Goal: Transaction & Acquisition: Purchase product/service

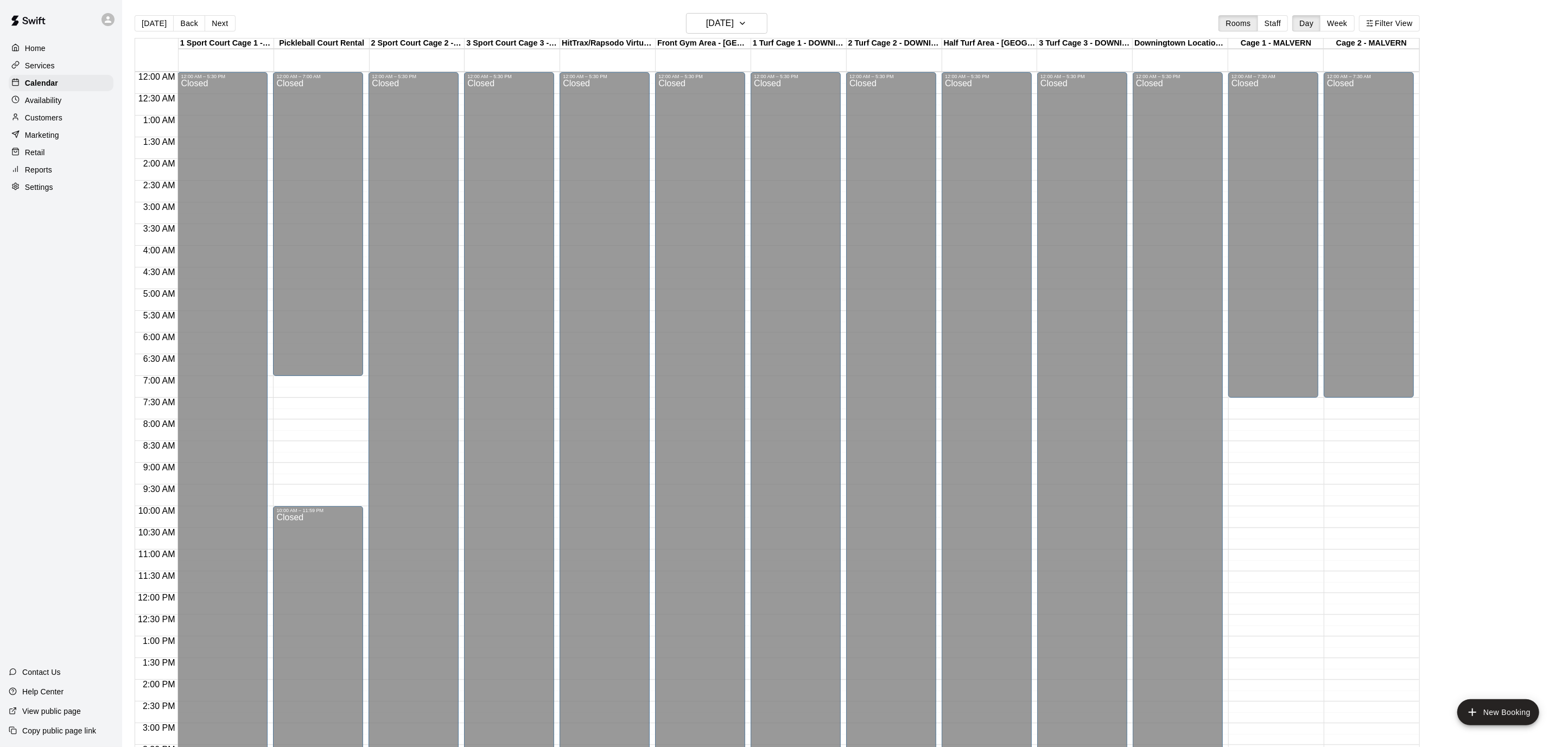
scroll to position [352, 0]
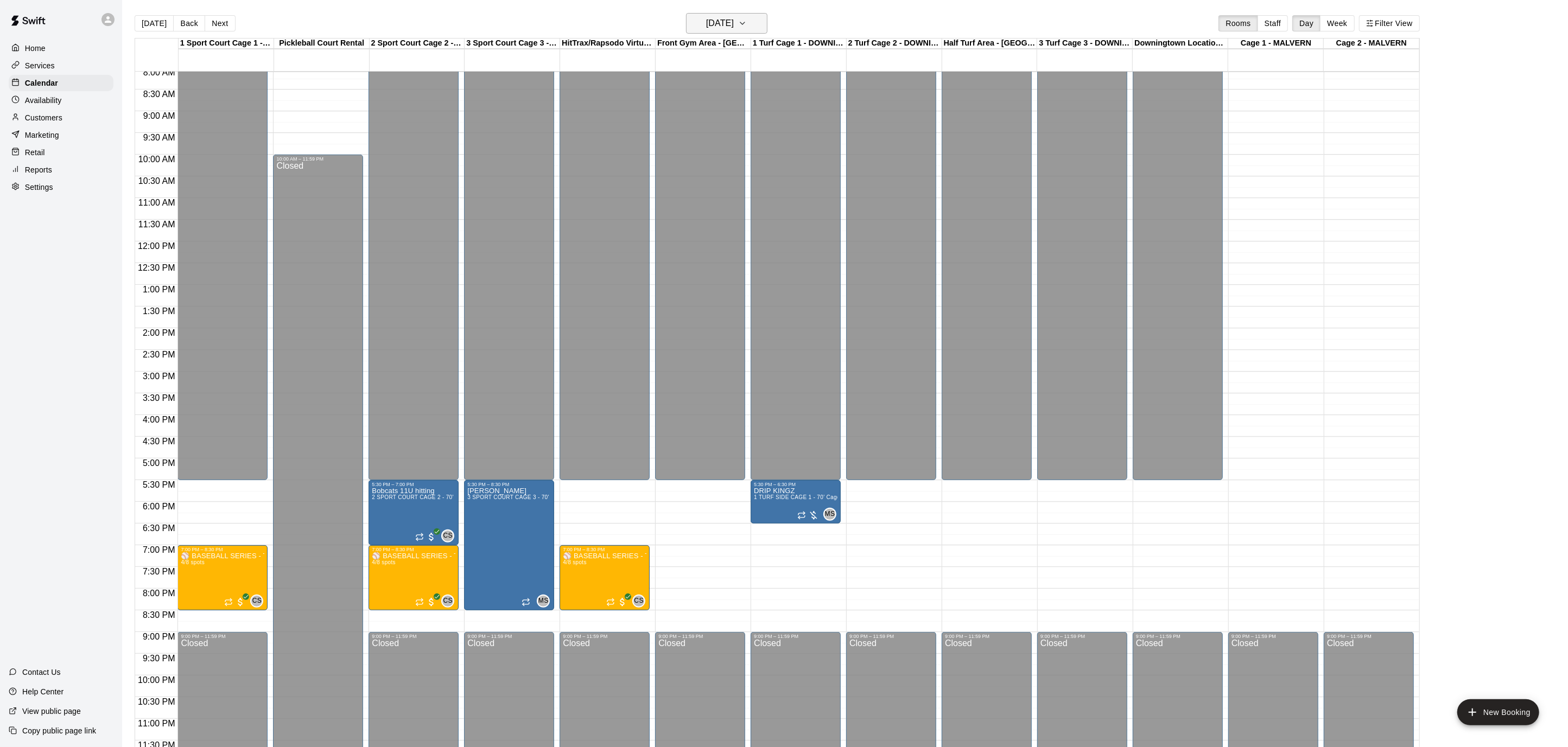
click at [734, 24] on h6 "[DATE]" at bounding box center [719, 23] width 27 height 15
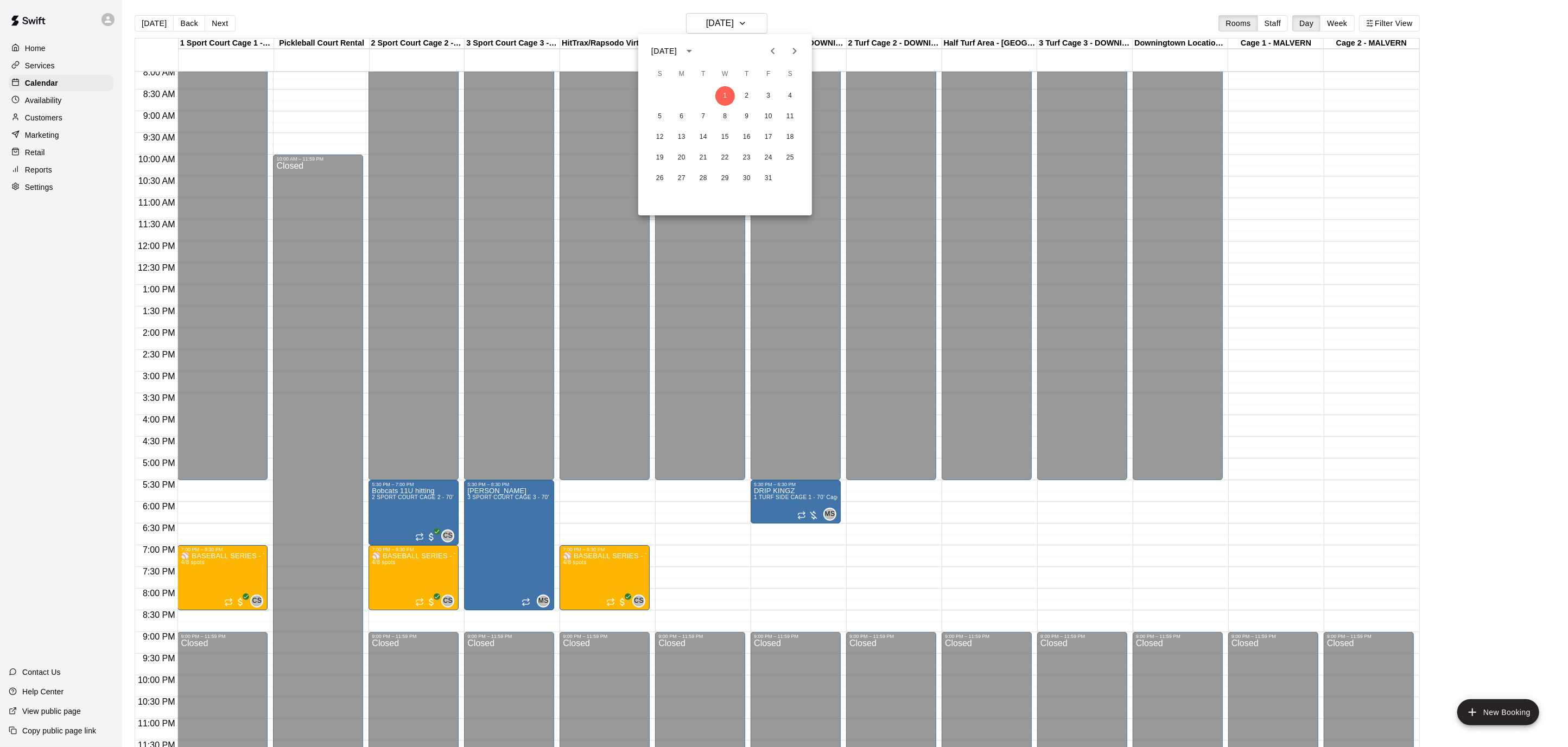
drag, startPoint x: 471, startPoint y: 29, endPoint x: 369, endPoint y: 13, distance: 103.2
click at [469, 29] on div at bounding box center [784, 374] width 1568 height 747
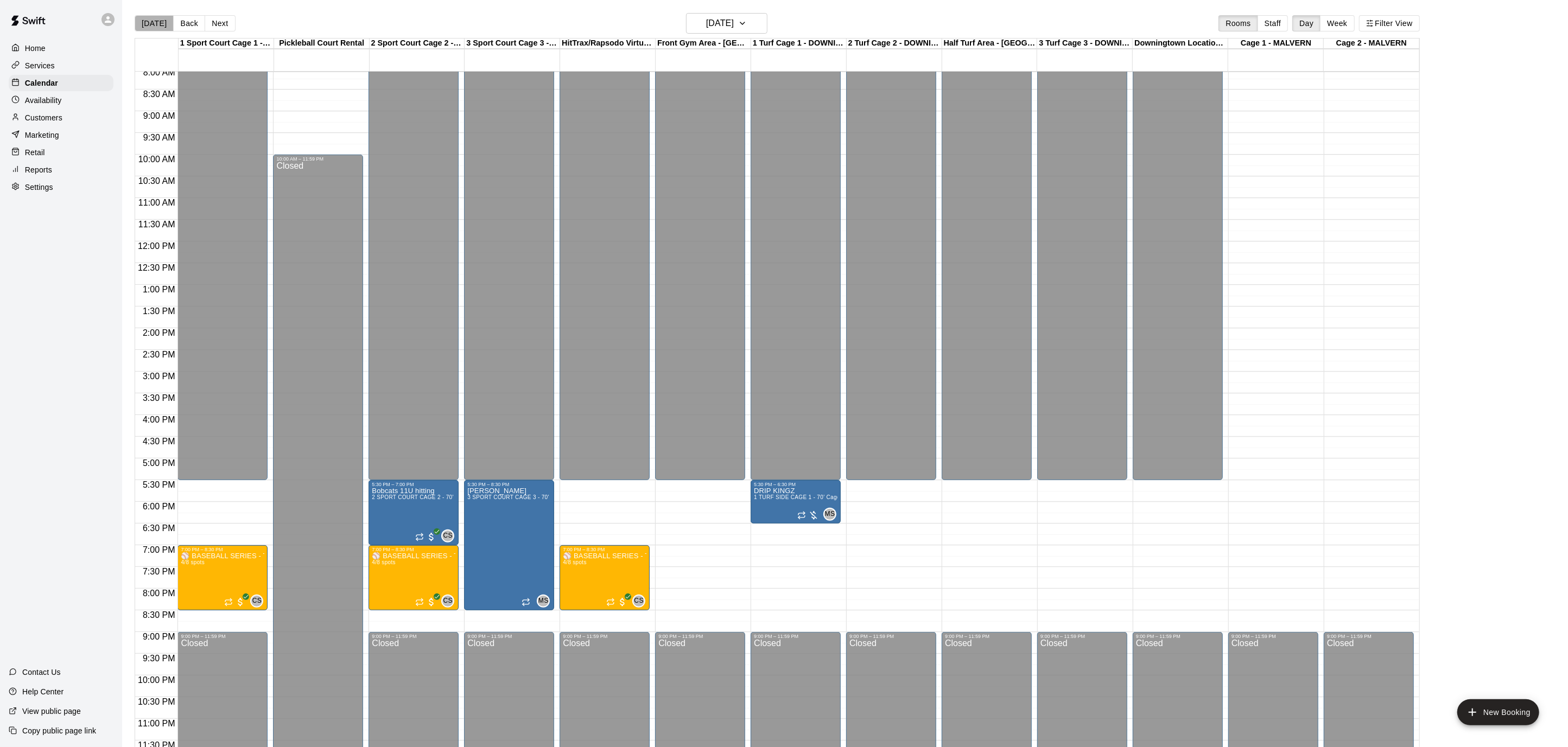
click at [158, 22] on button "[DATE]" at bounding box center [154, 23] width 39 height 16
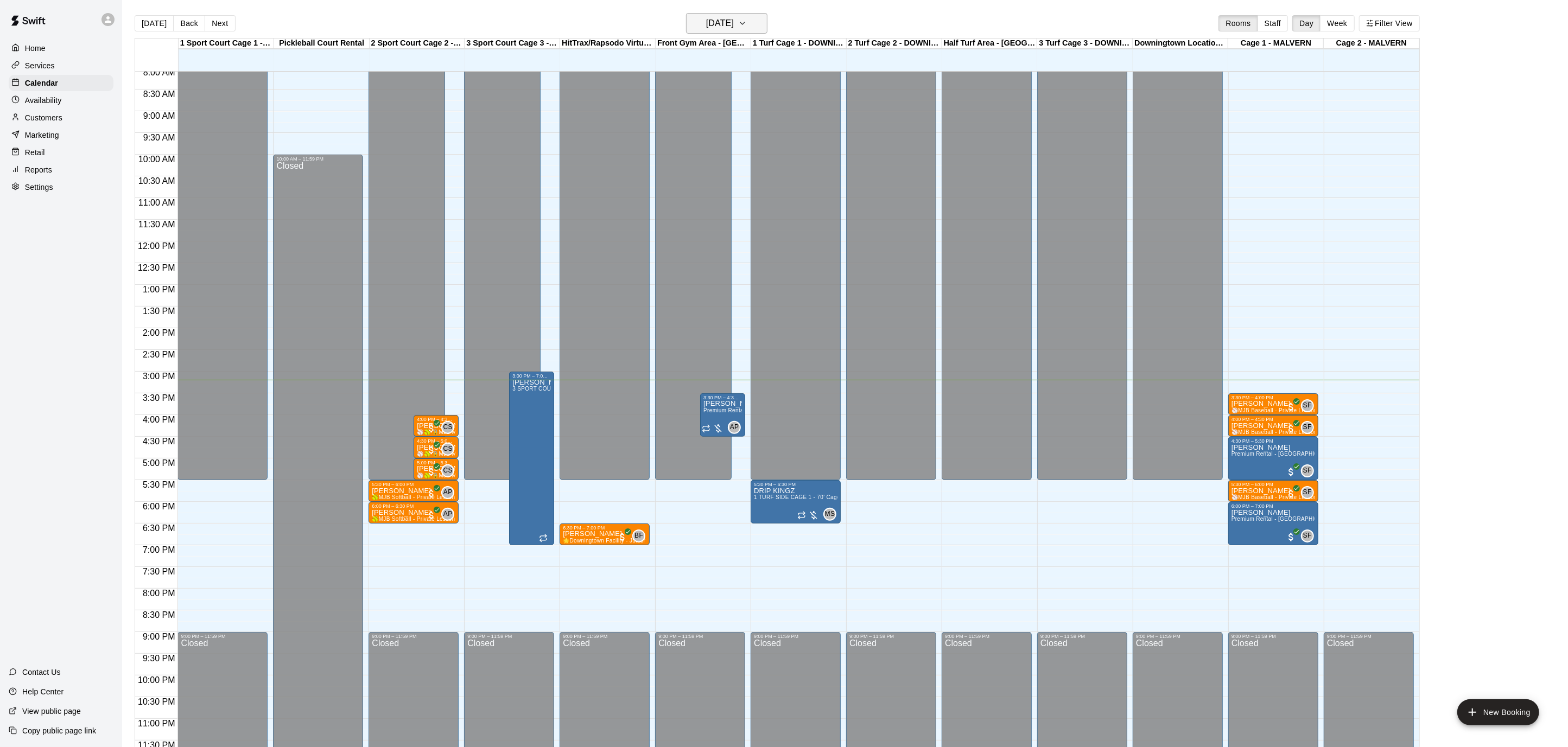
click at [747, 23] on icon "button" at bounding box center [742, 23] width 9 height 13
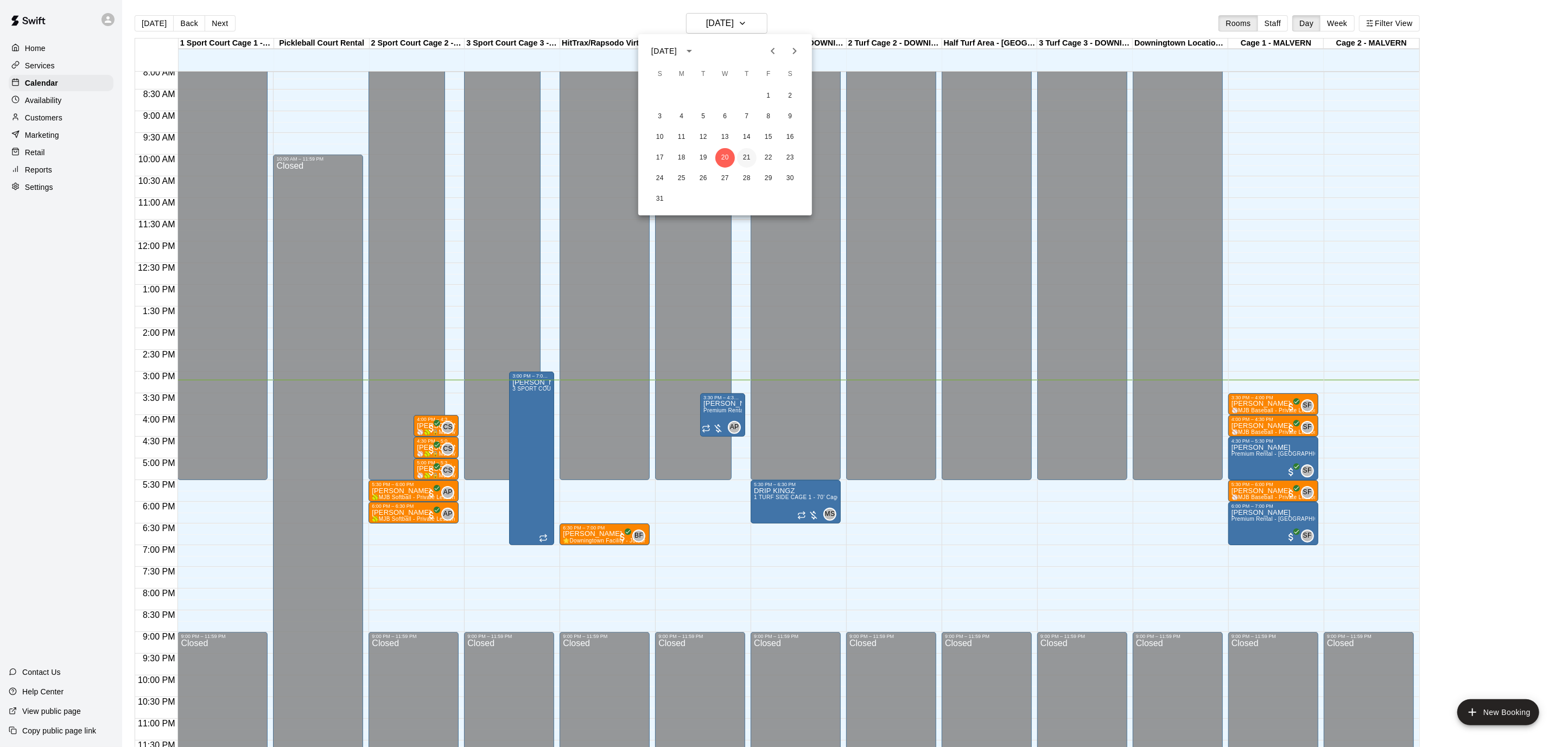
click at [740, 160] on button "21" at bounding box center [746, 157] width 20 height 20
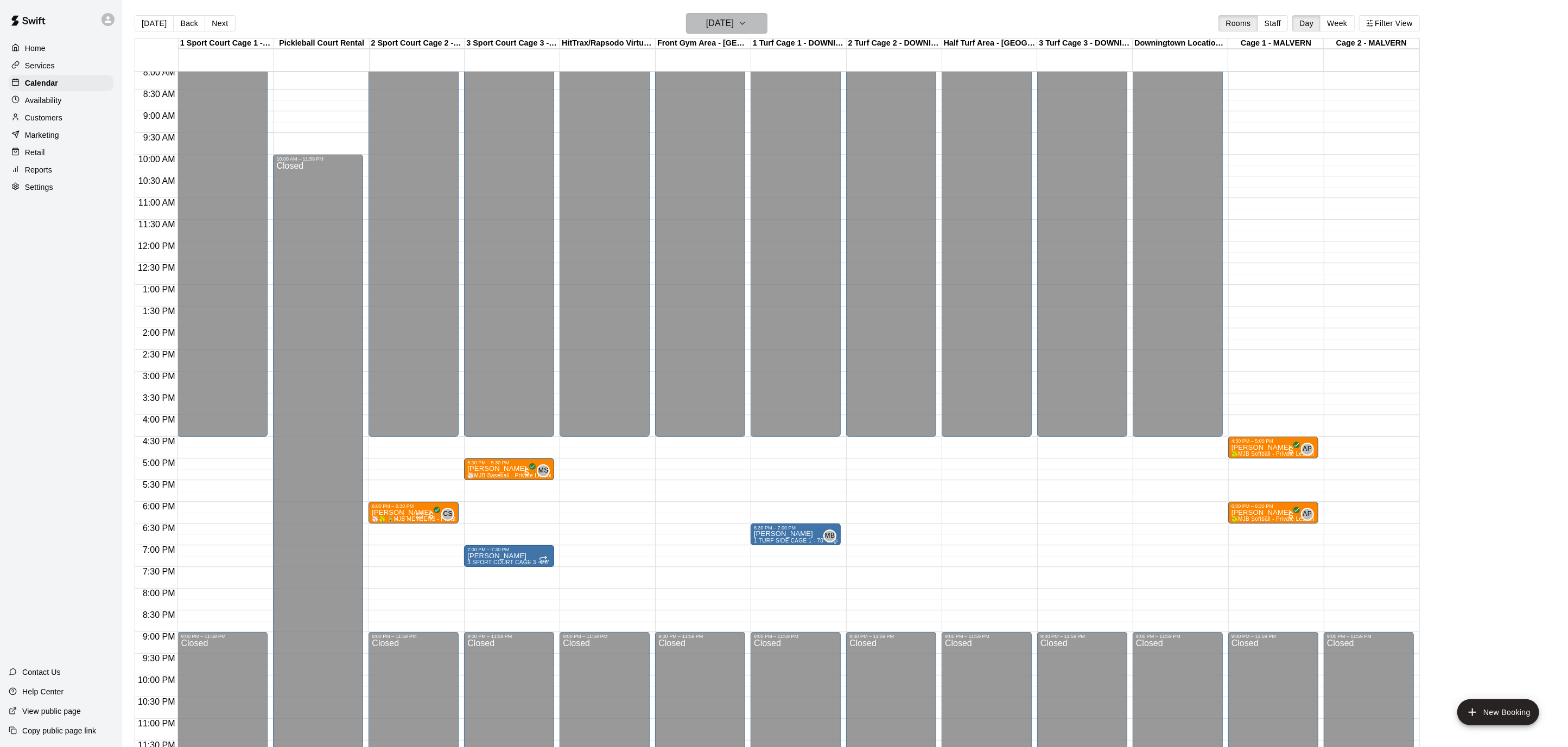
click at [728, 24] on h6 "[DATE]" at bounding box center [719, 23] width 27 height 15
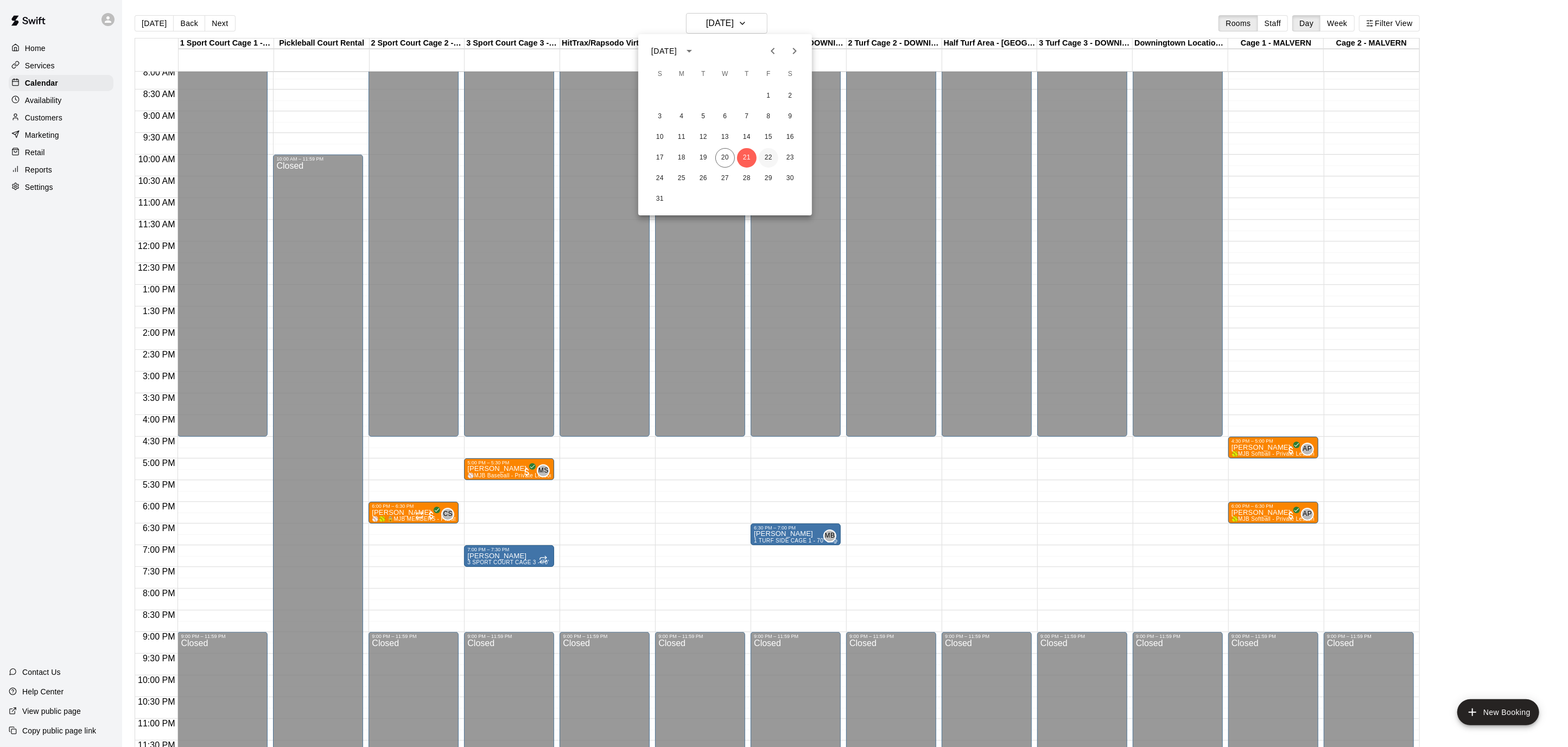
click at [768, 157] on button "22" at bounding box center [768, 157] width 20 height 20
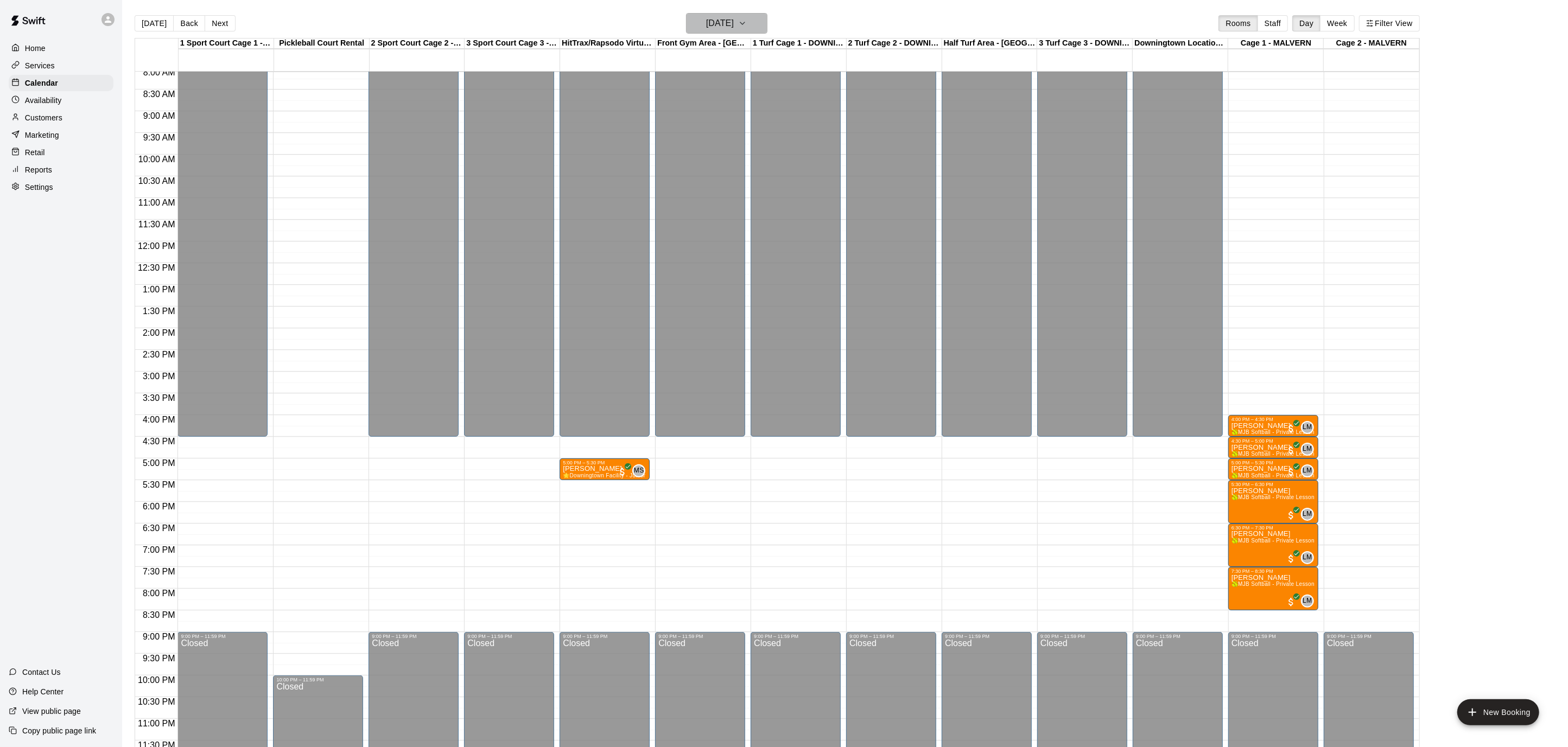
click at [723, 20] on h6 "[DATE]" at bounding box center [719, 23] width 27 height 15
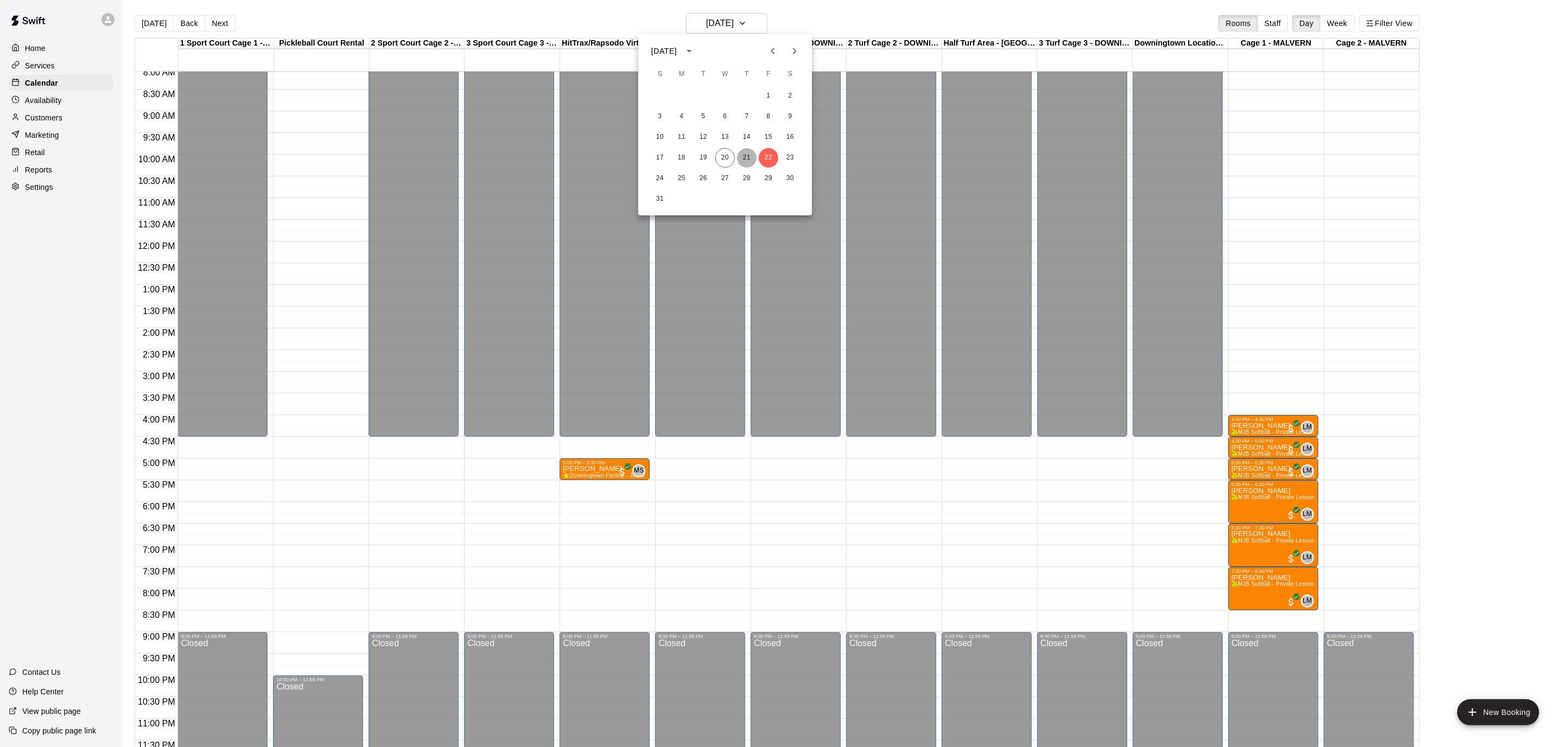
click at [738, 157] on button "21" at bounding box center [746, 157] width 20 height 20
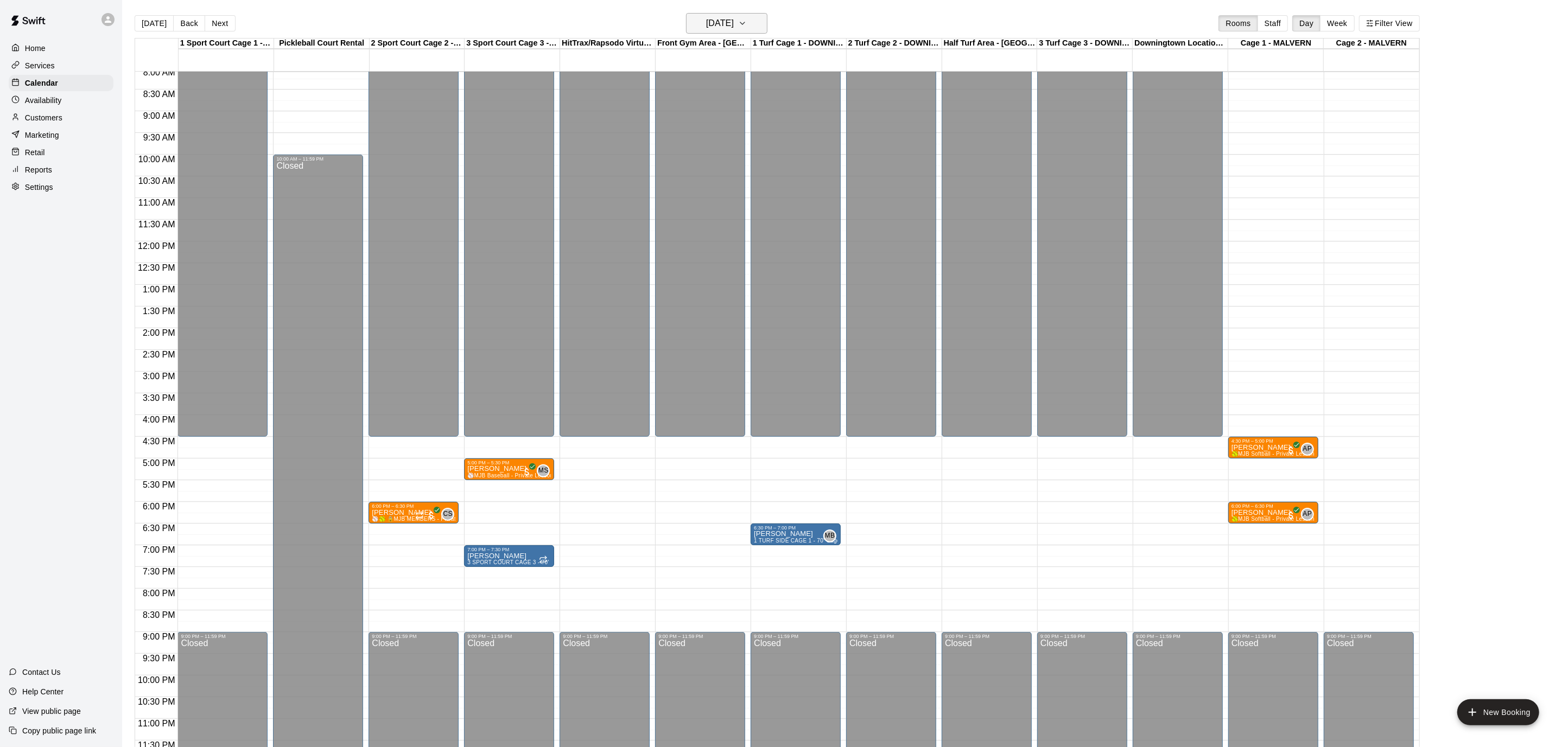
click at [734, 22] on h6 "[DATE]" at bounding box center [719, 23] width 27 height 15
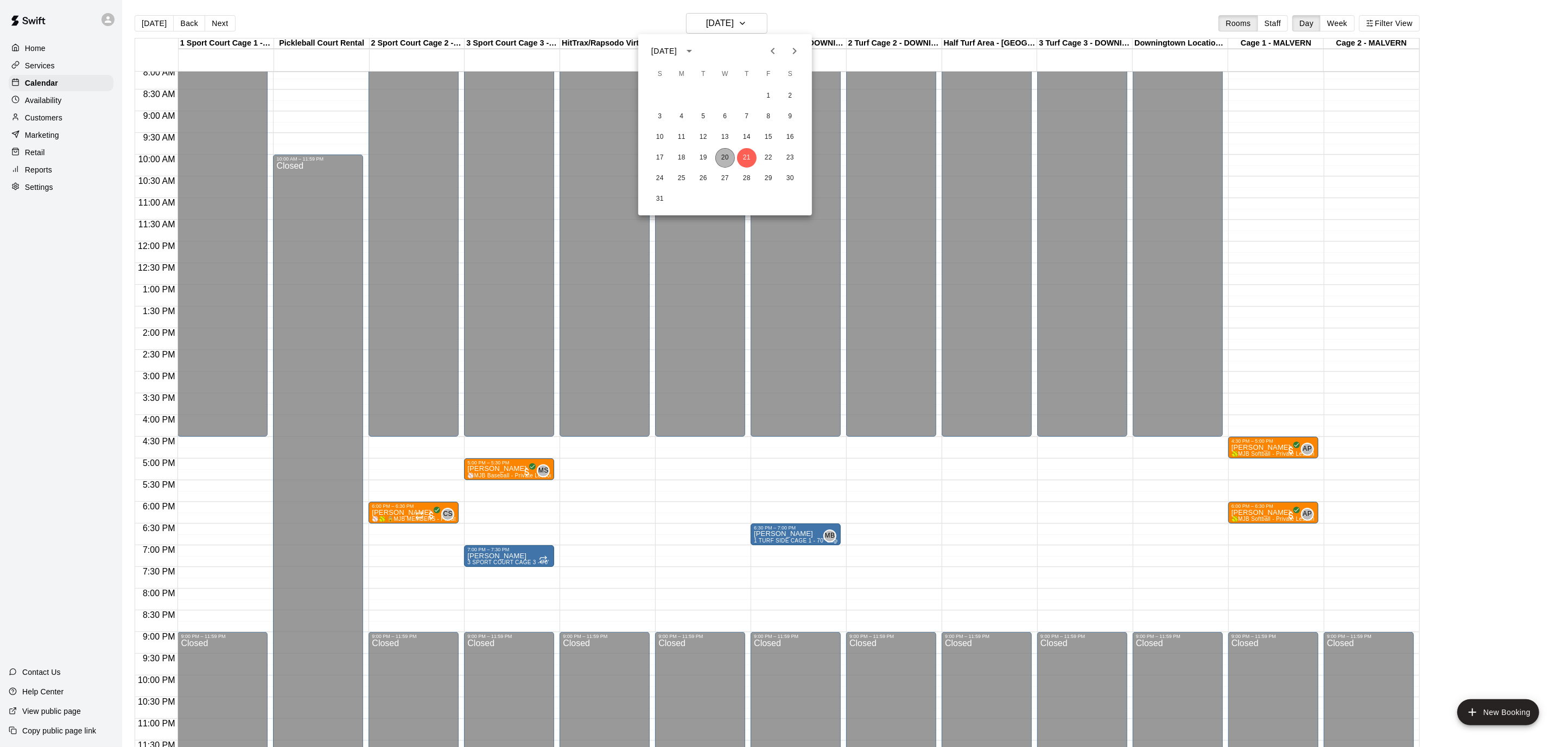
click at [726, 161] on button "20" at bounding box center [725, 157] width 20 height 20
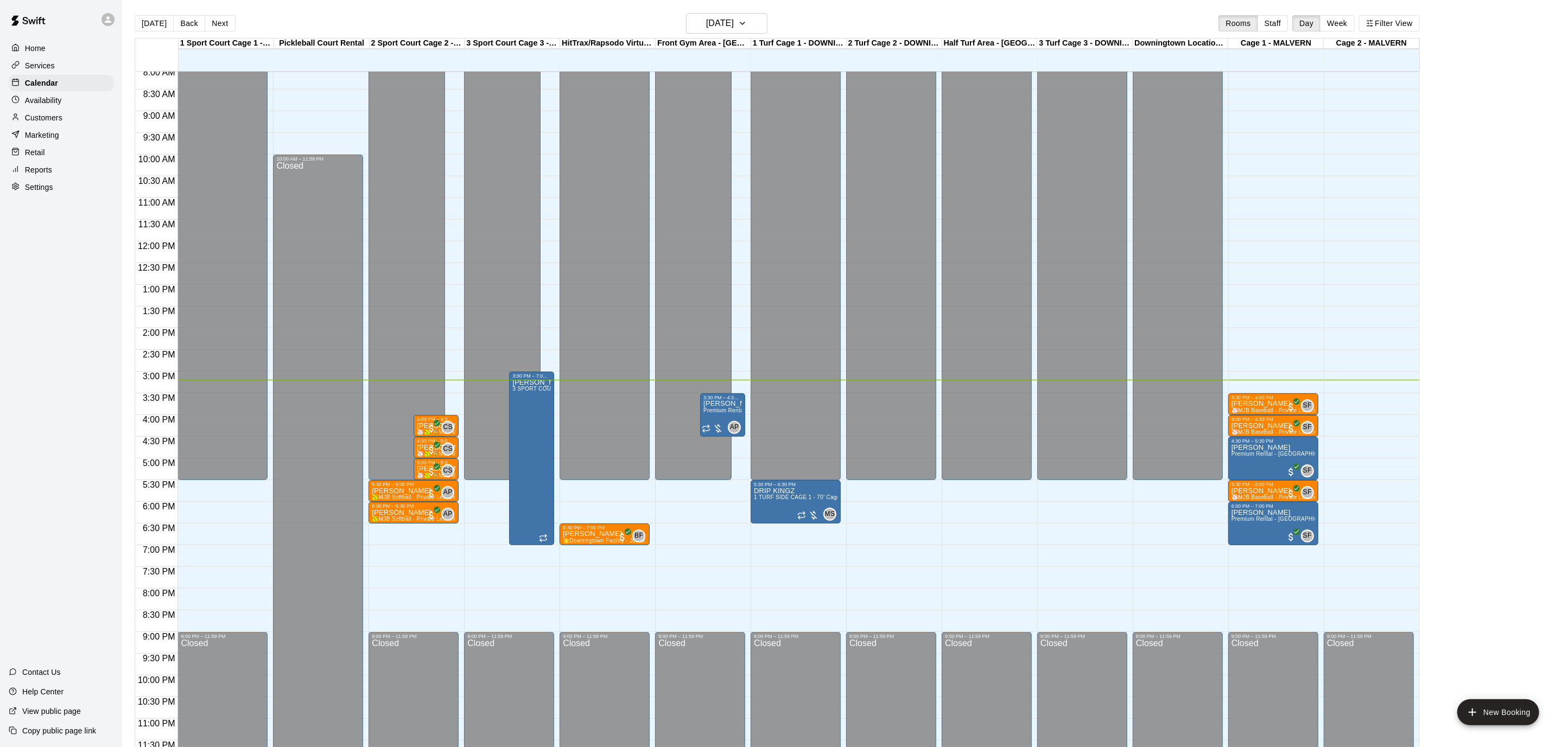
click at [59, 116] on p "Customers" at bounding box center [44, 117] width 38 height 11
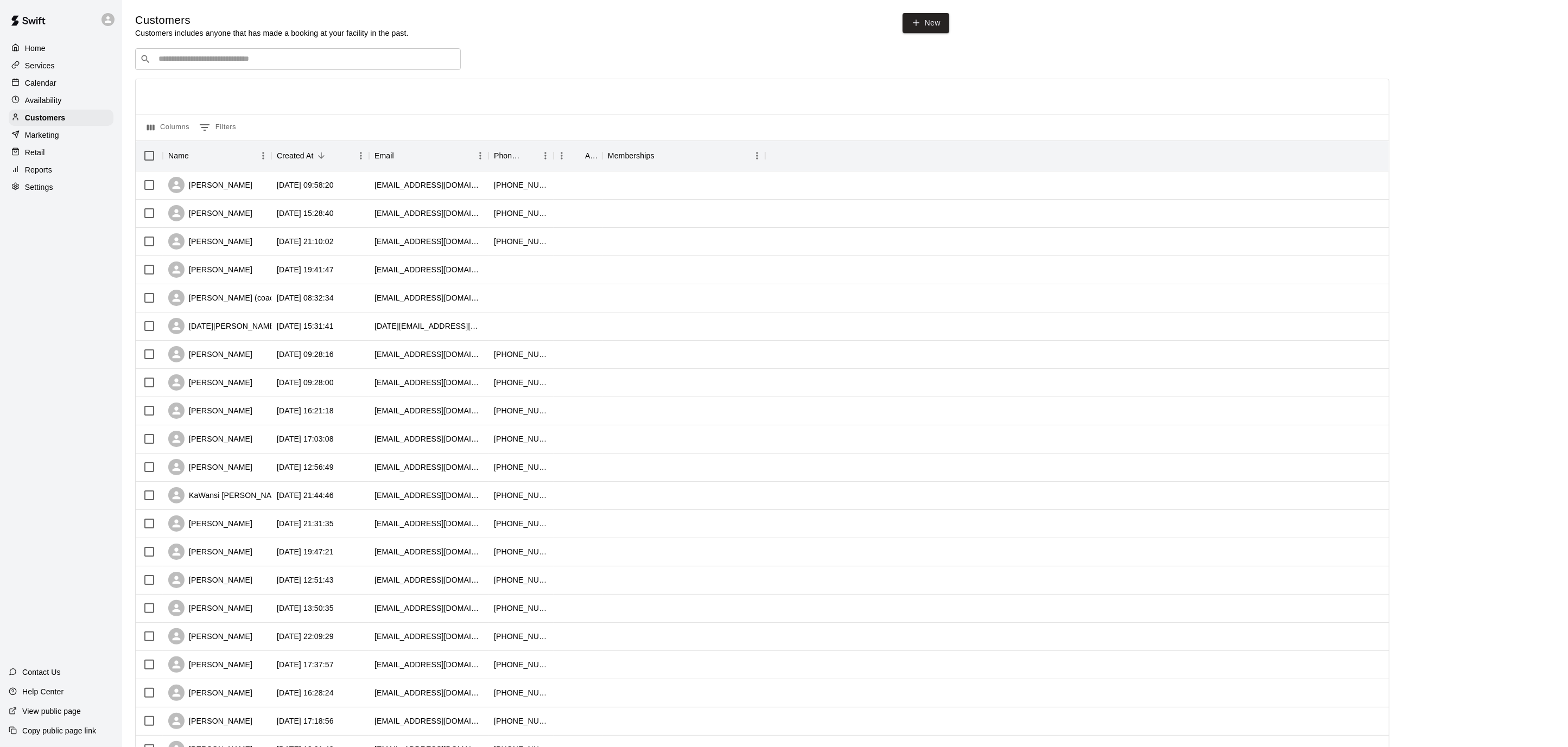
click at [291, 51] on div "​ ​" at bounding box center [298, 60] width 326 height 22
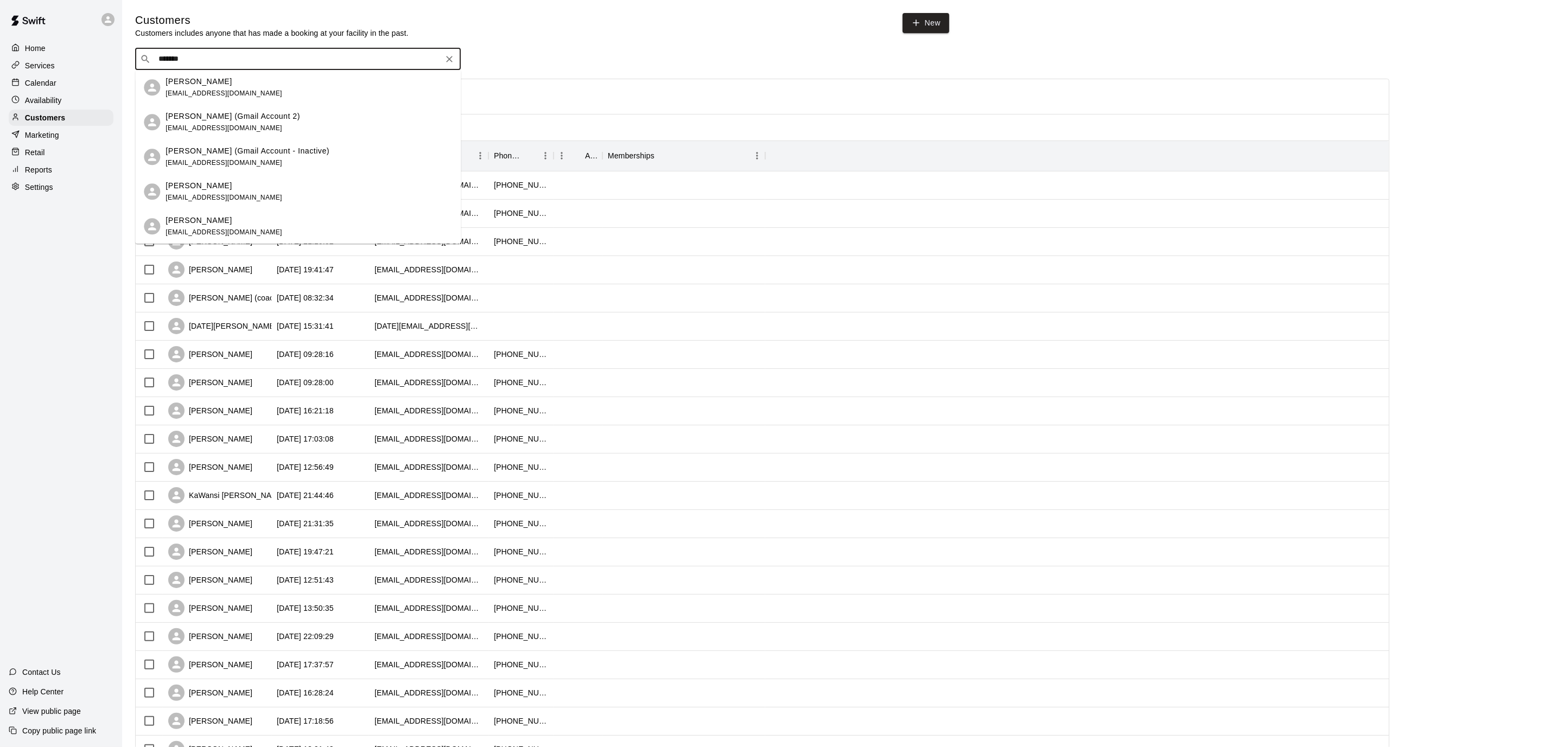
type input "********"
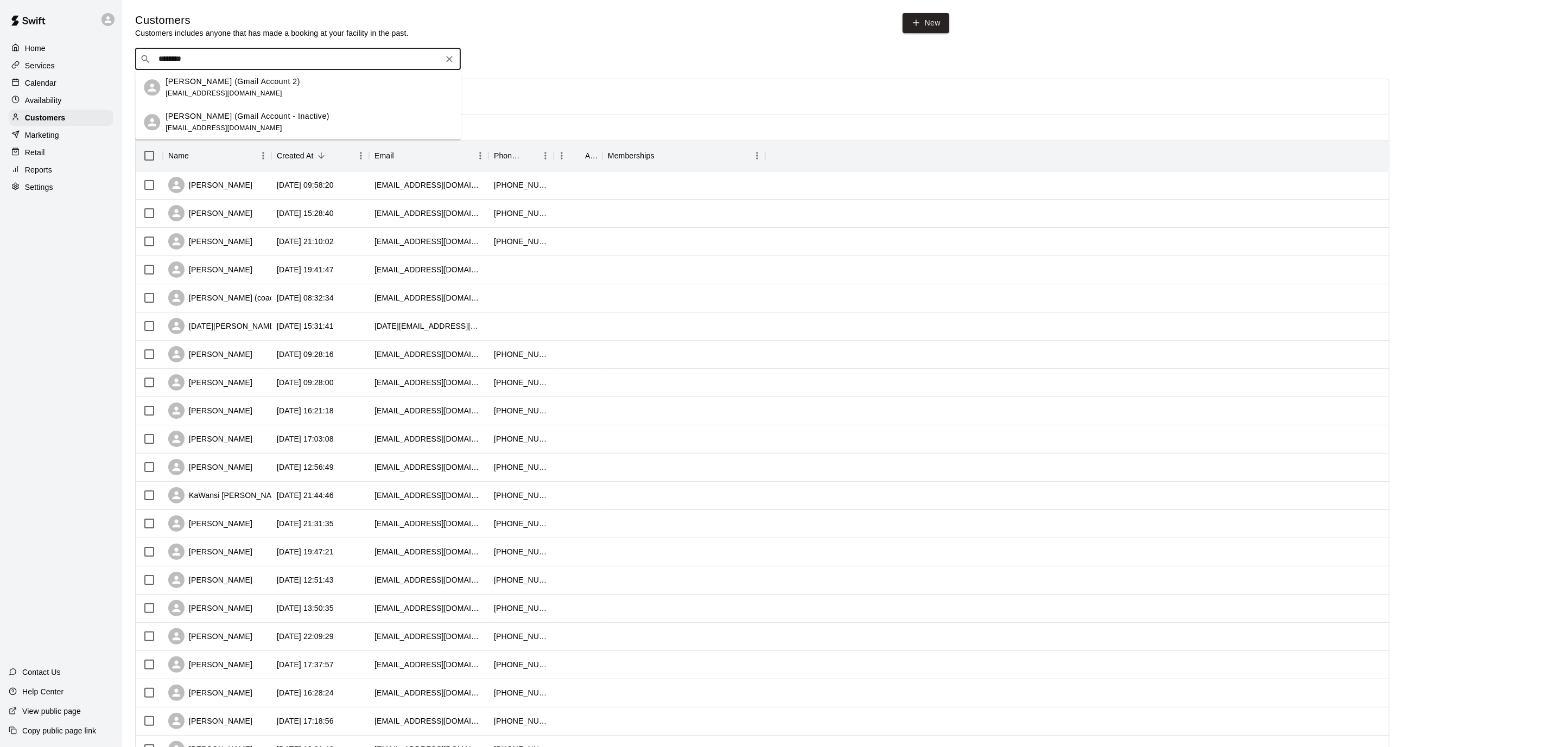
click at [225, 86] on p "[PERSON_NAME] (Gmail Account 2)" at bounding box center [232, 81] width 135 height 12
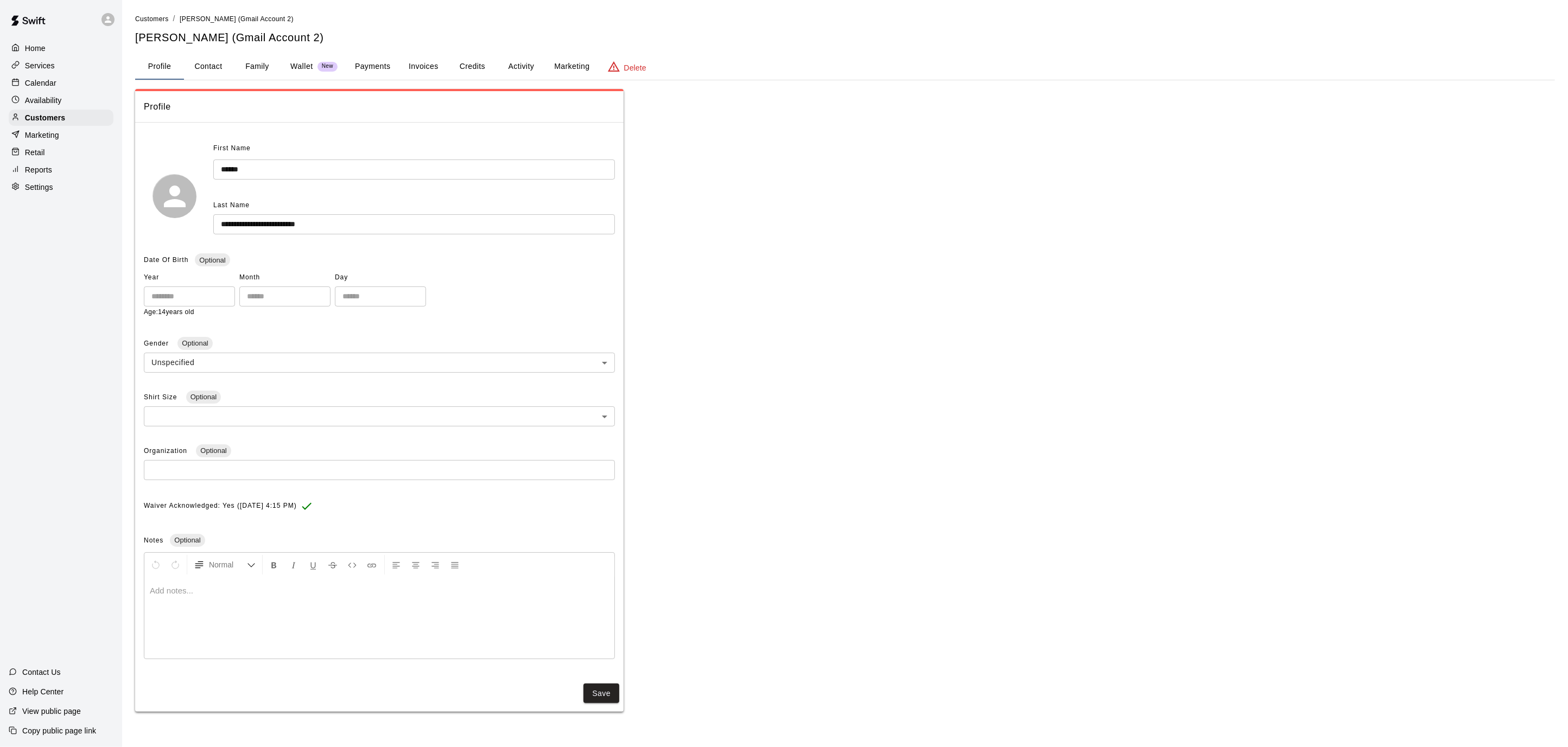
click at [376, 59] on button "Payments" at bounding box center [372, 67] width 52 height 26
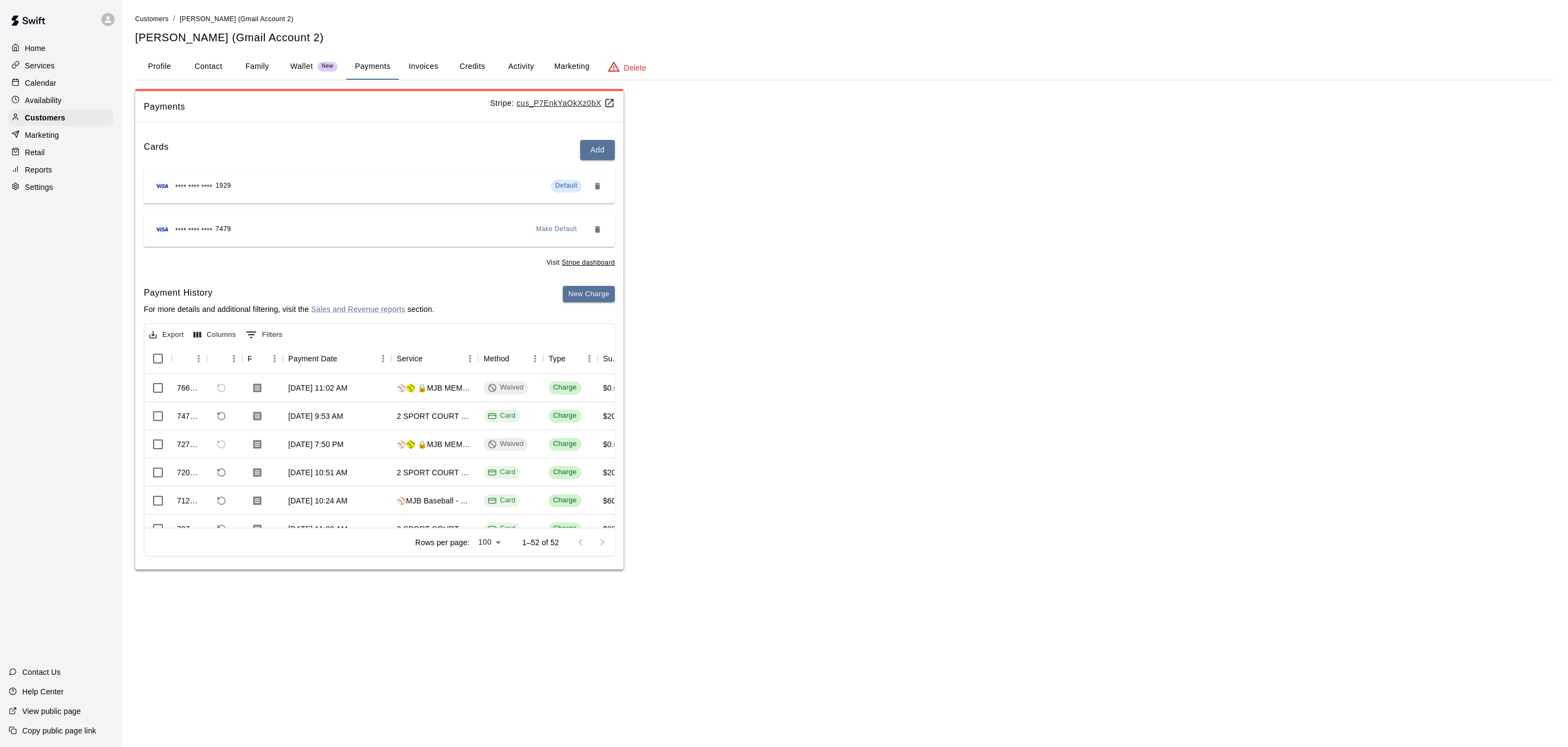
drag, startPoint x: 582, startPoint y: 144, endPoint x: 463, endPoint y: 150, distance: 119.2
click at [463, 150] on div "Cards Add" at bounding box center [380, 150] width 471 height 20
drag, startPoint x: 463, startPoint y: 150, endPoint x: 524, endPoint y: 189, distance: 72.4
click at [463, 150] on div "Cards Add" at bounding box center [380, 150] width 471 height 20
click at [579, 287] on button "New Charge" at bounding box center [589, 294] width 52 height 16
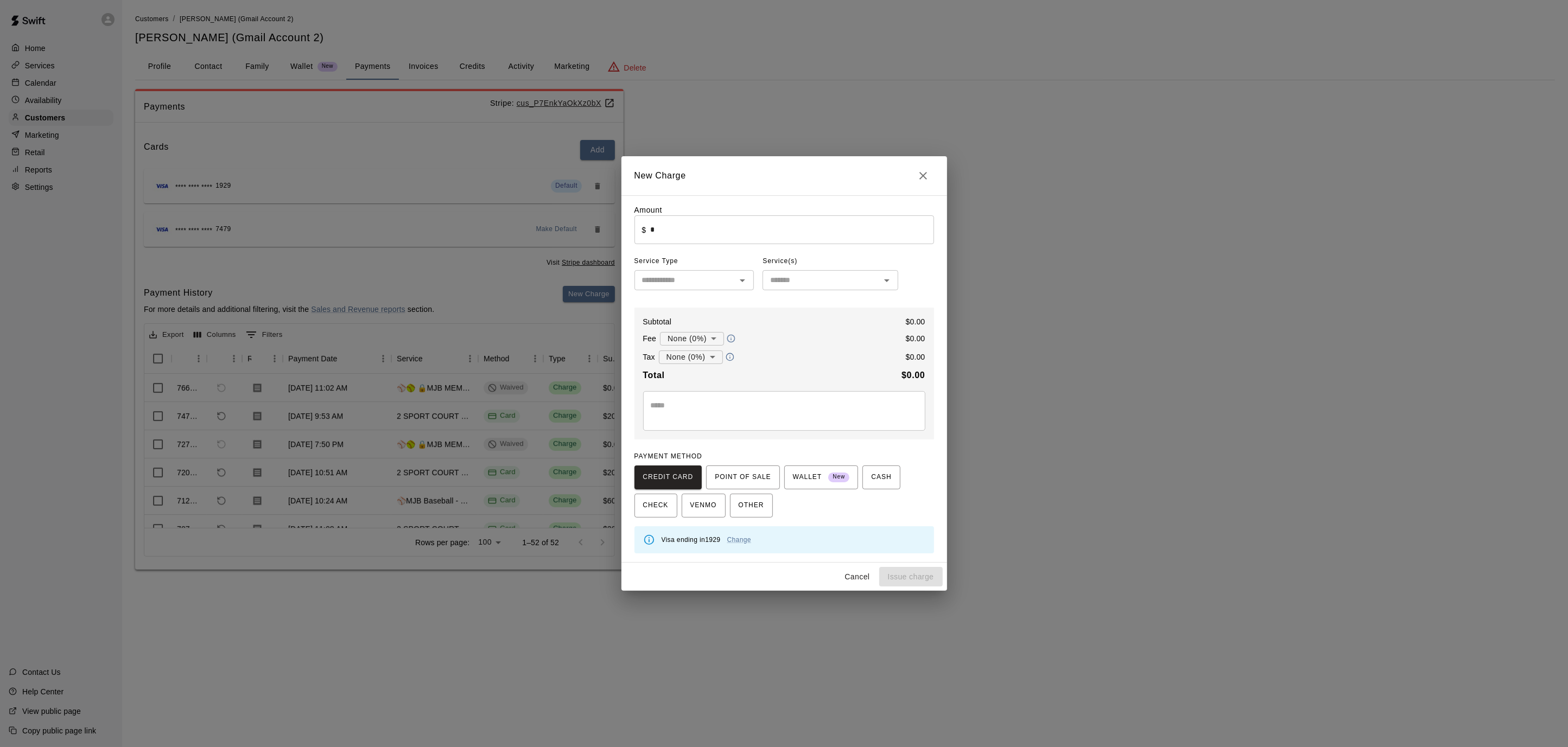
click at [719, 244] on input "*" at bounding box center [791, 229] width 283 height 29
type input "*****"
click at [675, 298] on div "Amount ​ $ ***** ​ Service Type ​ Service(s) ​ Subtotal $ 75.00 Fee None (0%) *…" at bounding box center [784, 379] width 300 height 349
click at [691, 290] on div "​" at bounding box center [694, 280] width 120 height 20
click at [692, 323] on li "Lessons" at bounding box center [694, 321] width 120 height 18
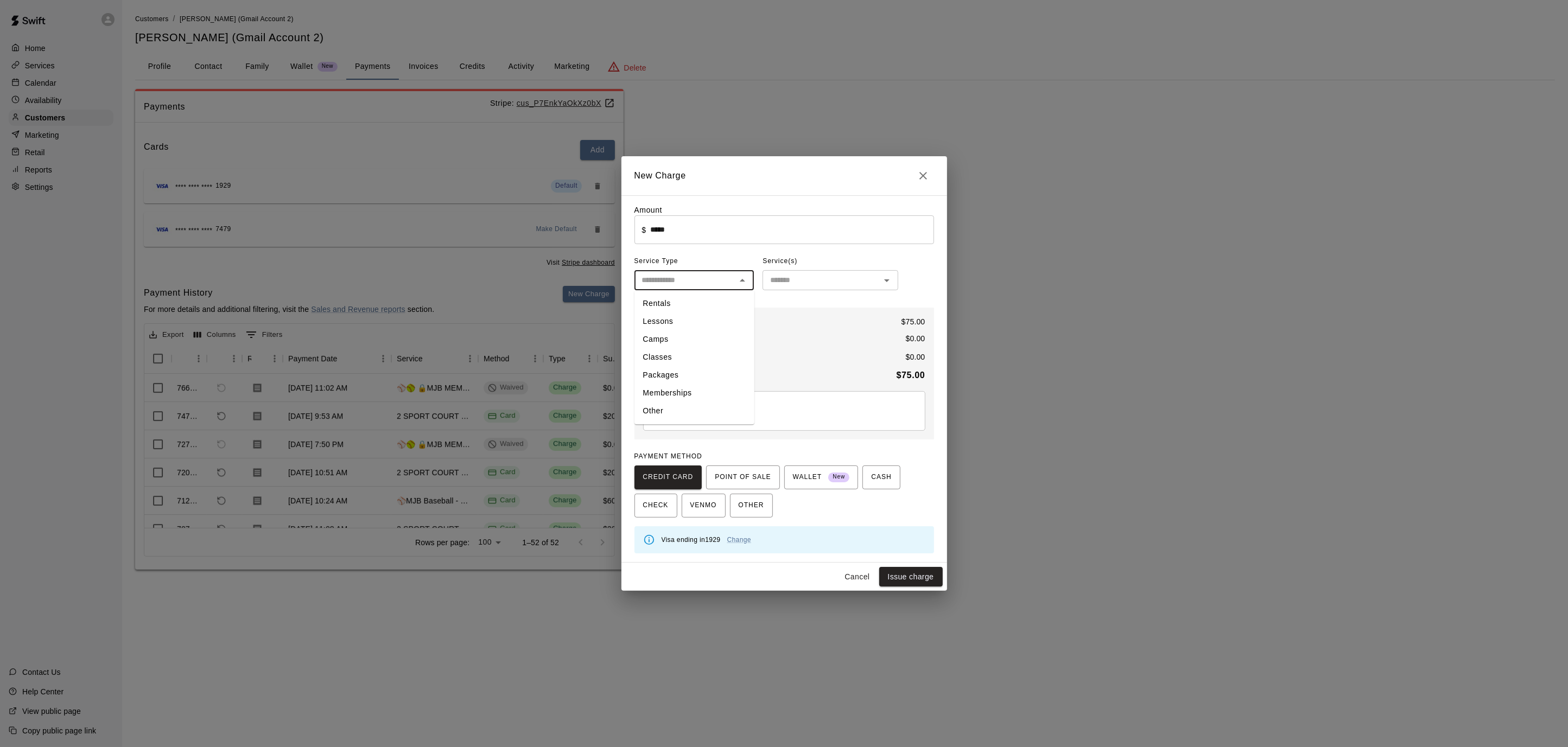
type input "*******"
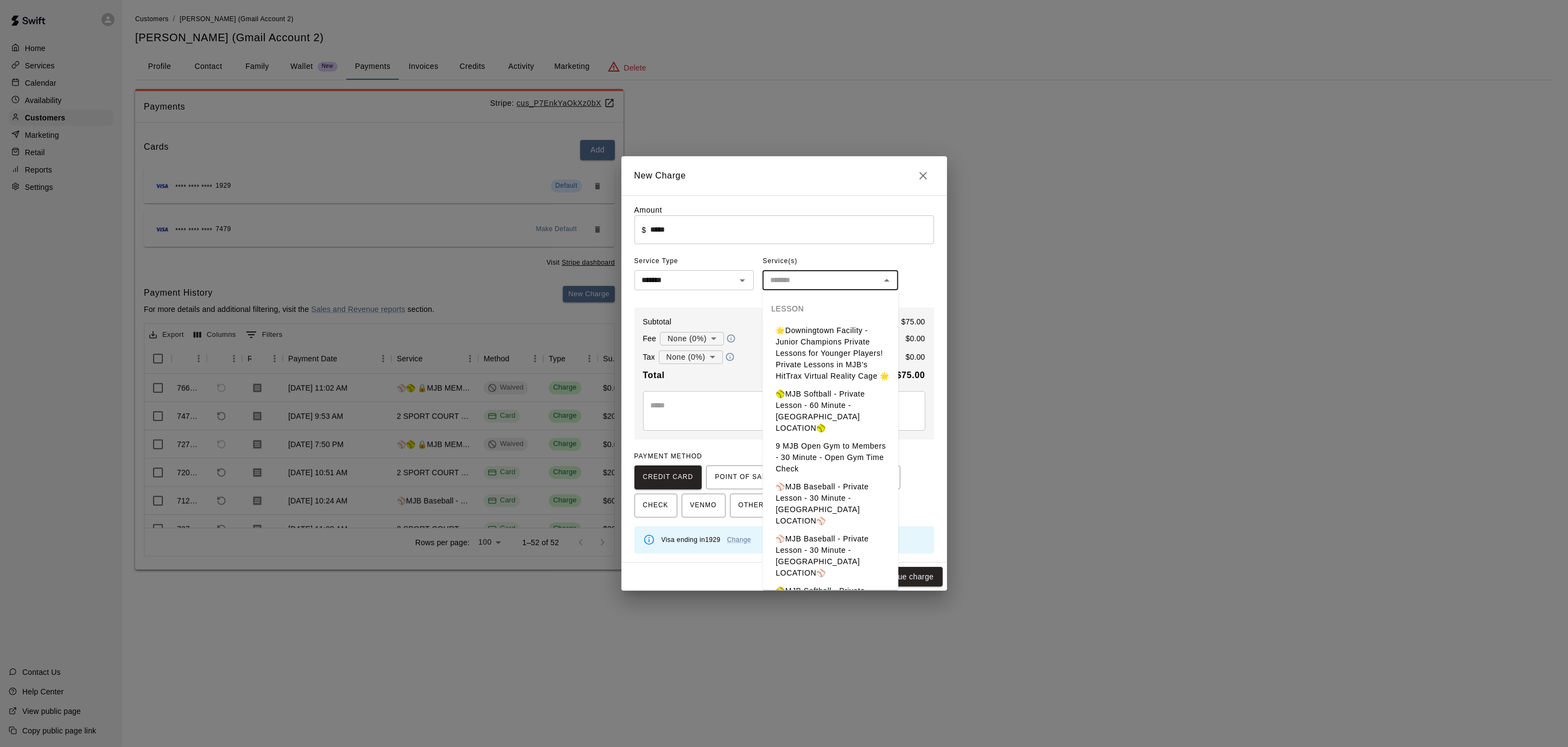
click at [839, 284] on input "text" at bounding box center [821, 280] width 111 height 13
click at [835, 522] on li "⚾️🥎 🔒MJB MEMBERS - Private Lesson - 30 Minute - MEMBERSHIP CREDIT ONLY🔒⚾️🥎" at bounding box center [830, 548] width 135 height 52
type input "**********"
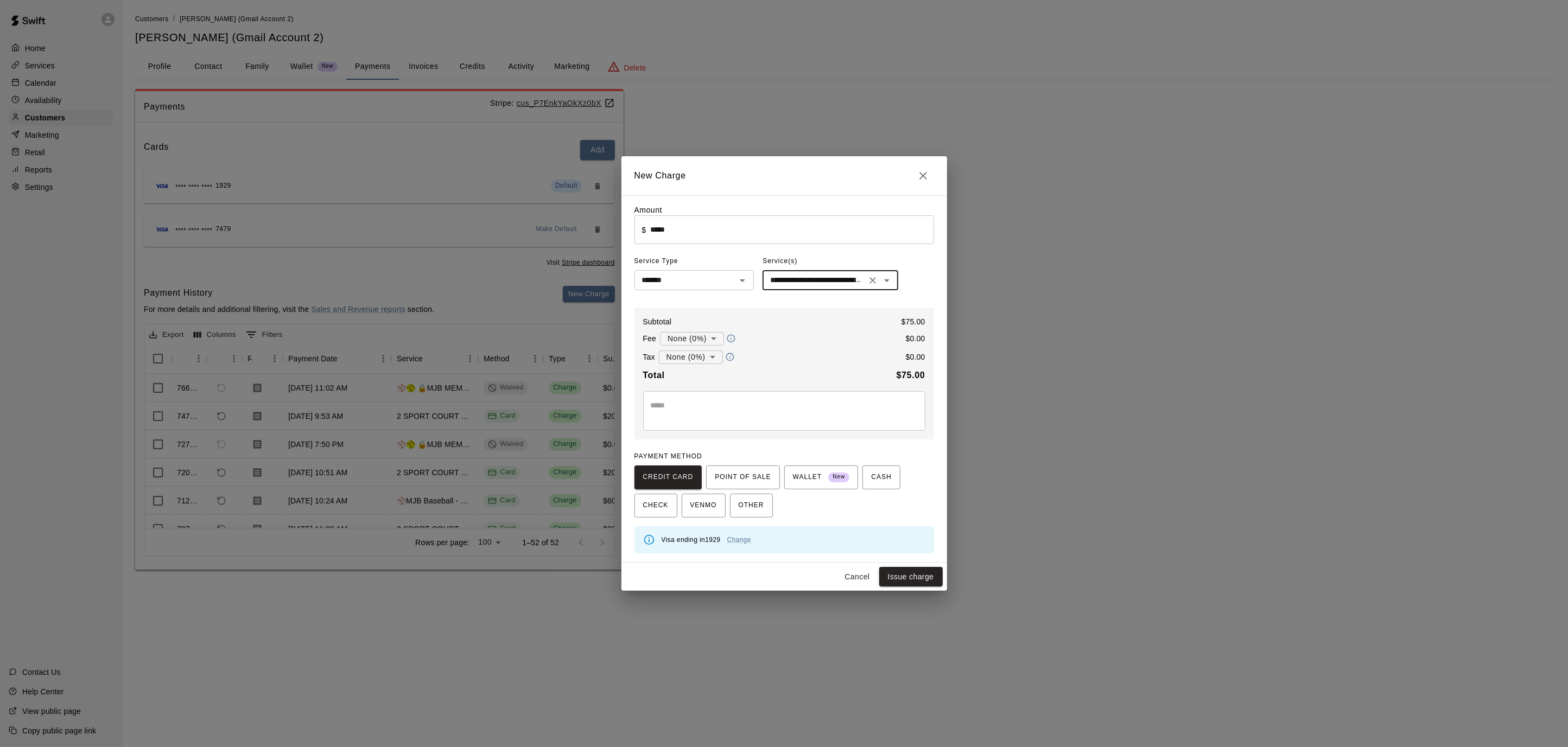
click at [723, 410] on textarea at bounding box center [784, 411] width 267 height 22
type textarea "**********"
click at [892, 574] on button "Issue charge" at bounding box center [910, 577] width 63 height 20
type input "*"
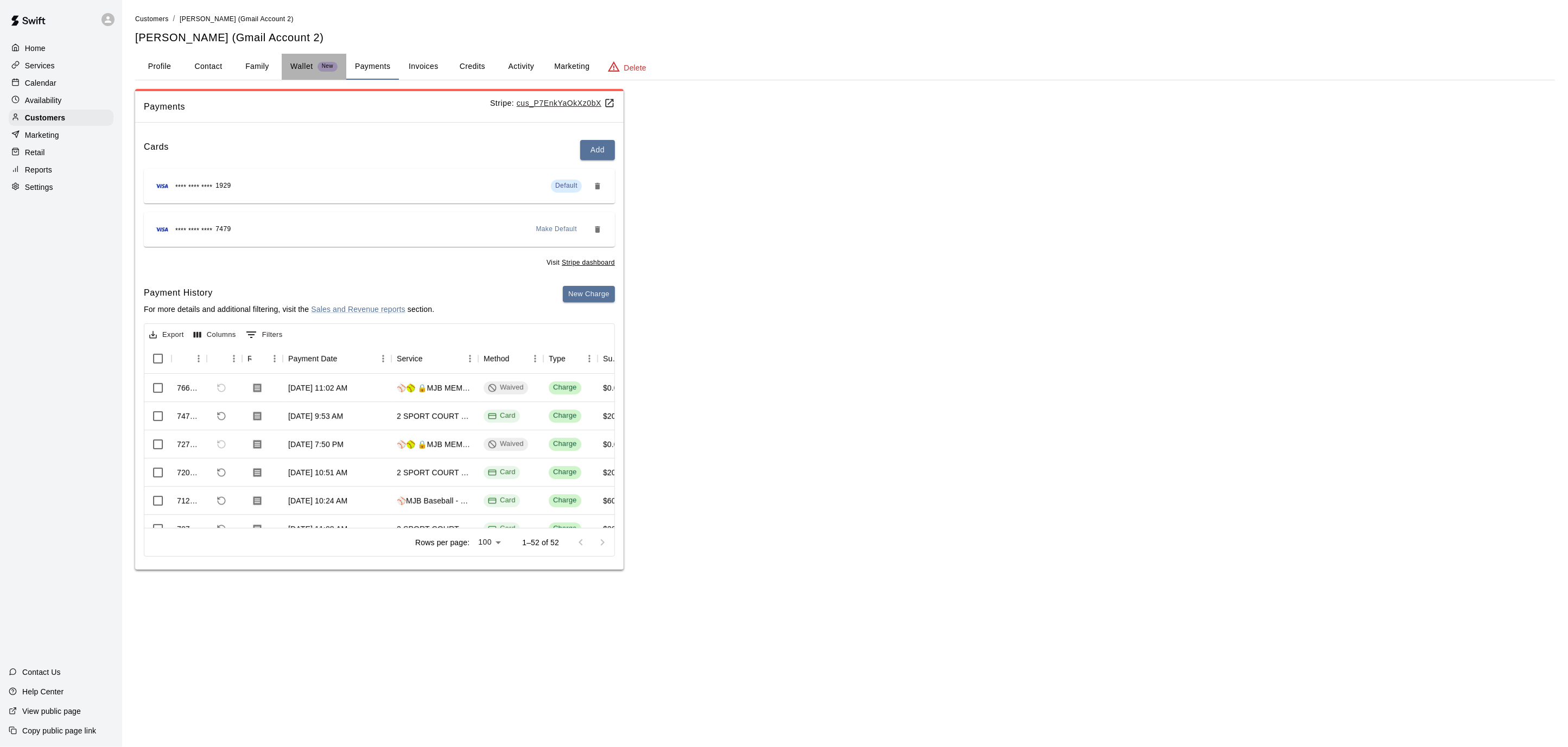
click at [301, 69] on p "Wallet" at bounding box center [301, 67] width 23 height 12
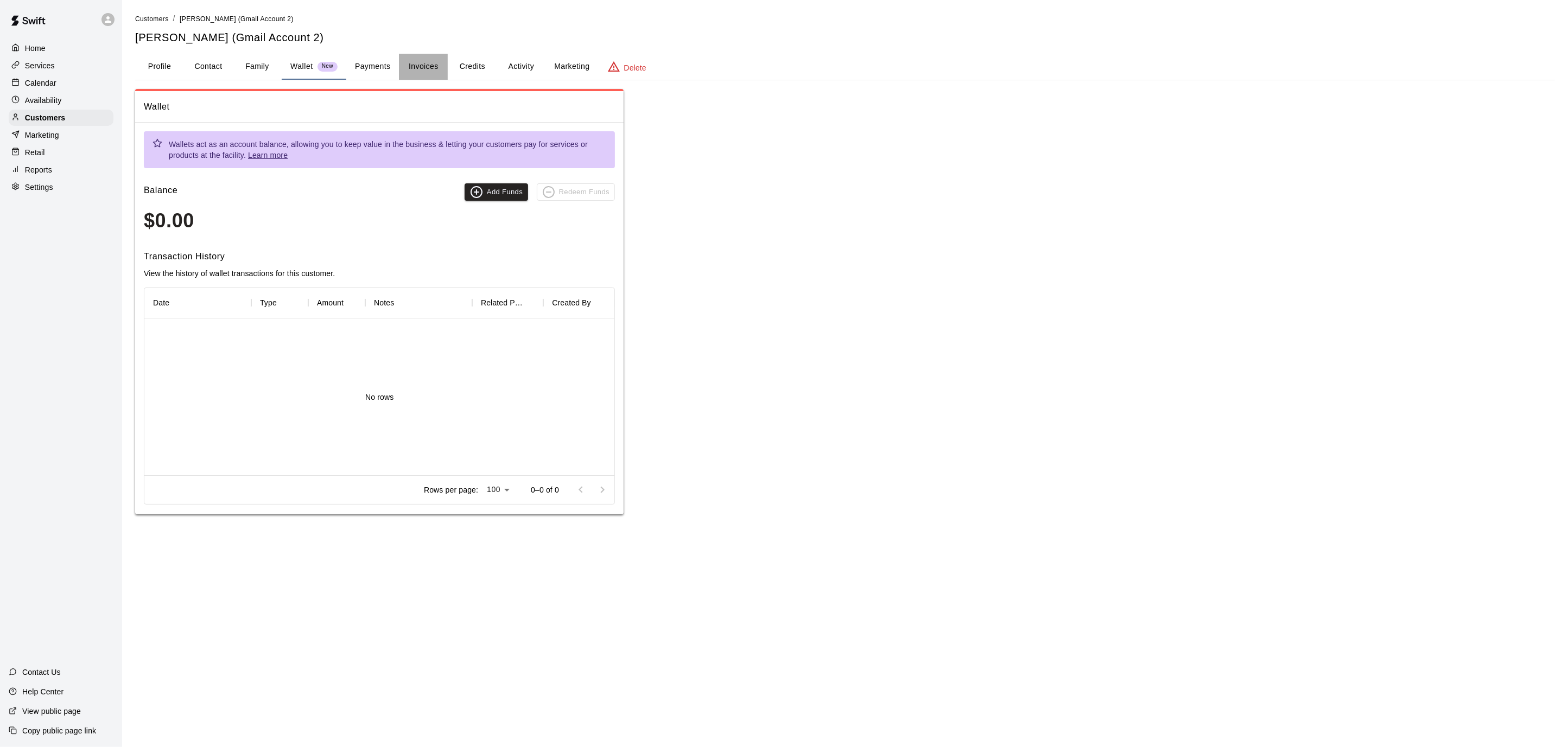
drag, startPoint x: 407, startPoint y: 75, endPoint x: 384, endPoint y: 63, distance: 25.9
click at [407, 75] on button "Invoices" at bounding box center [423, 67] width 49 height 26
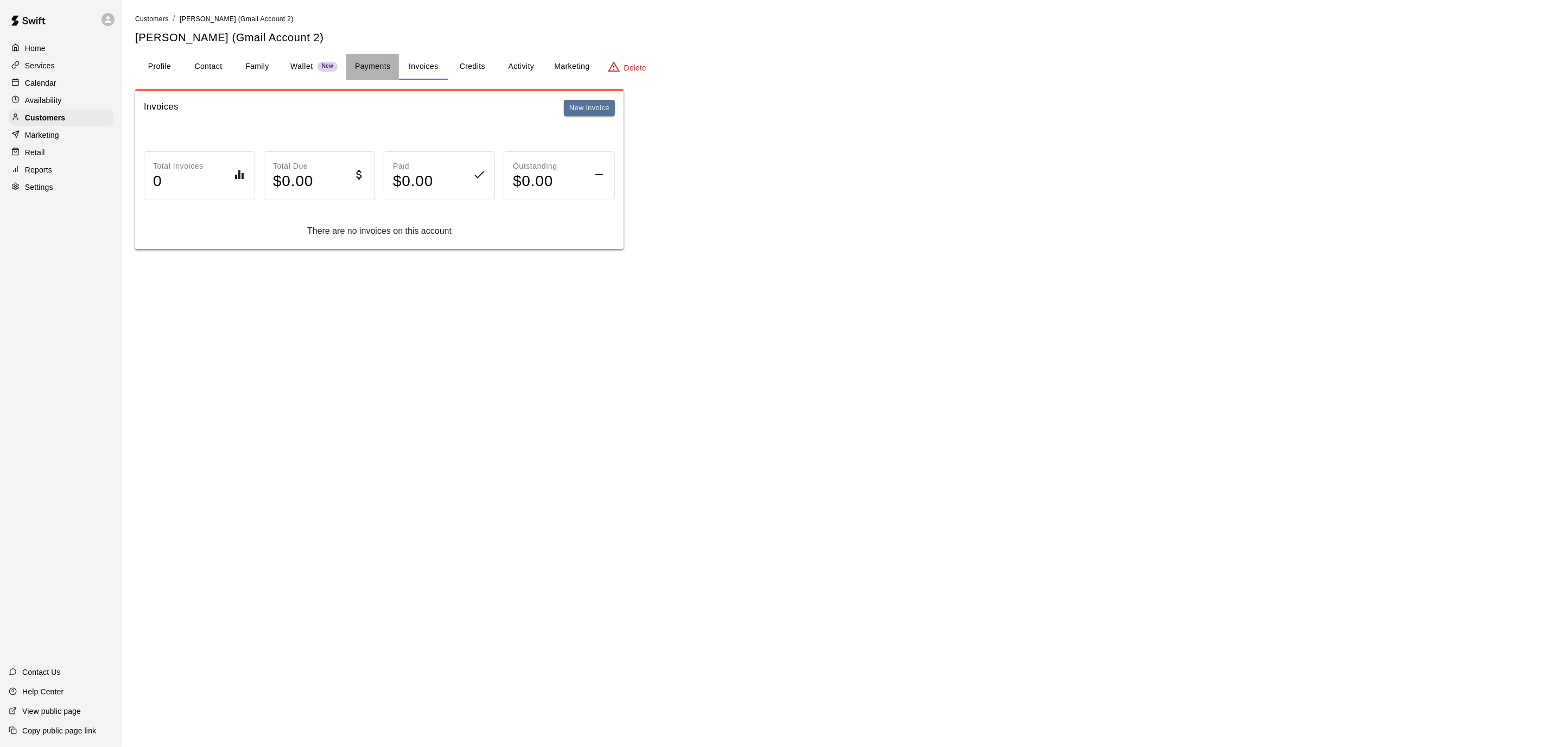
click at [376, 67] on button "Payments" at bounding box center [372, 67] width 52 height 26
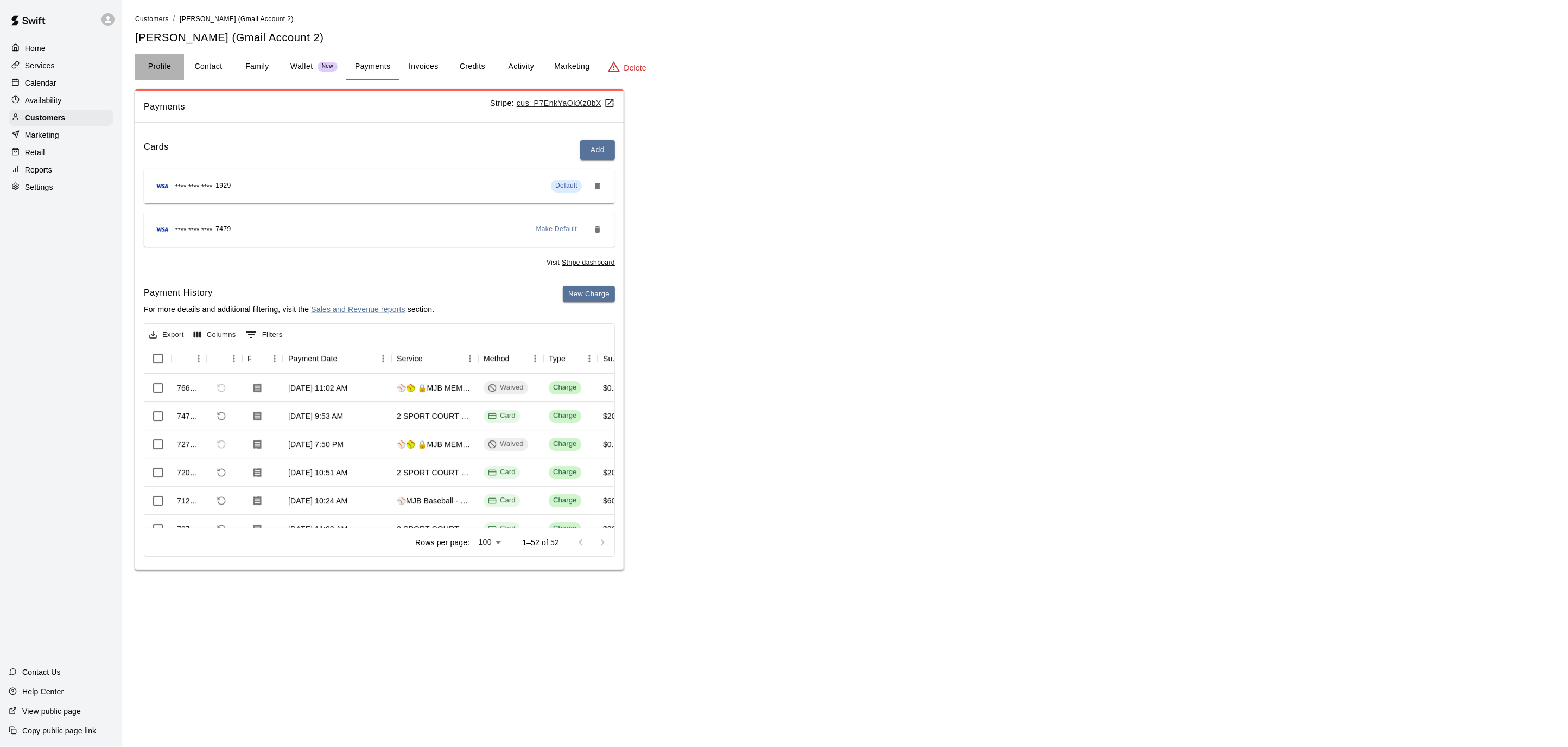
click at [176, 70] on button "Profile" at bounding box center [160, 67] width 49 height 26
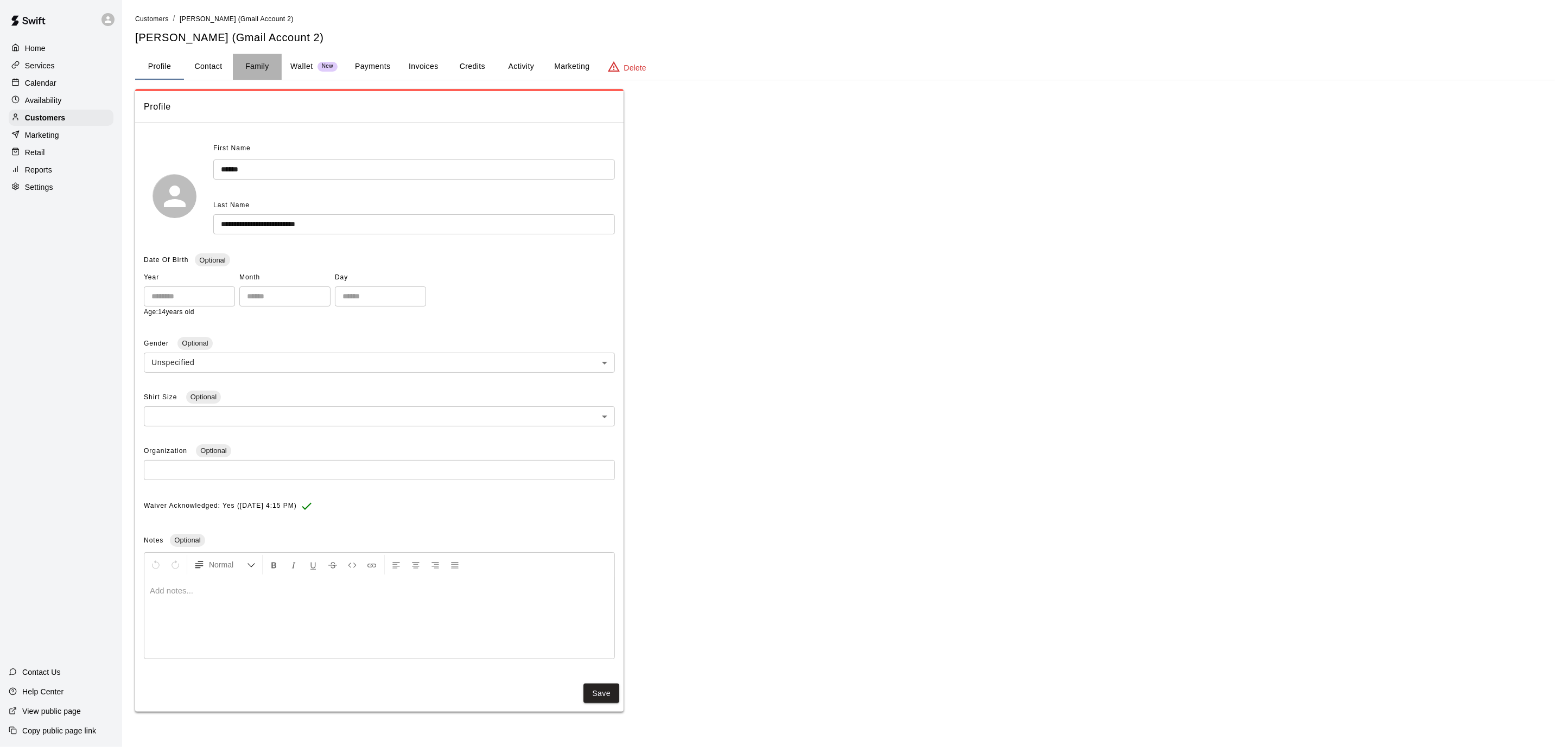
click at [272, 70] on button "Family" at bounding box center [257, 67] width 49 height 26
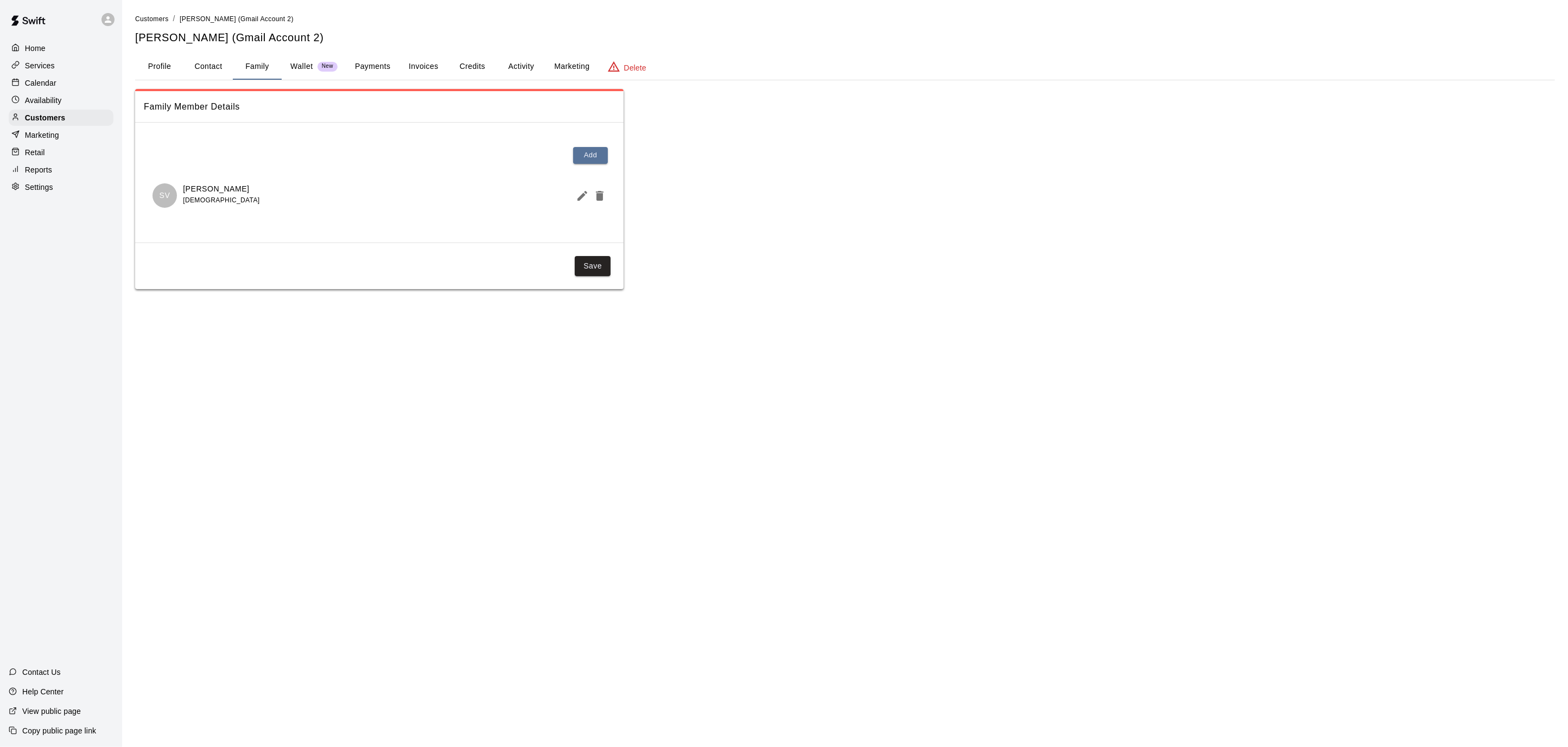
drag, startPoint x: 309, startPoint y: 68, endPoint x: 345, endPoint y: 74, distance: 36.5
click at [309, 68] on p "Wallet" at bounding box center [301, 67] width 23 height 12
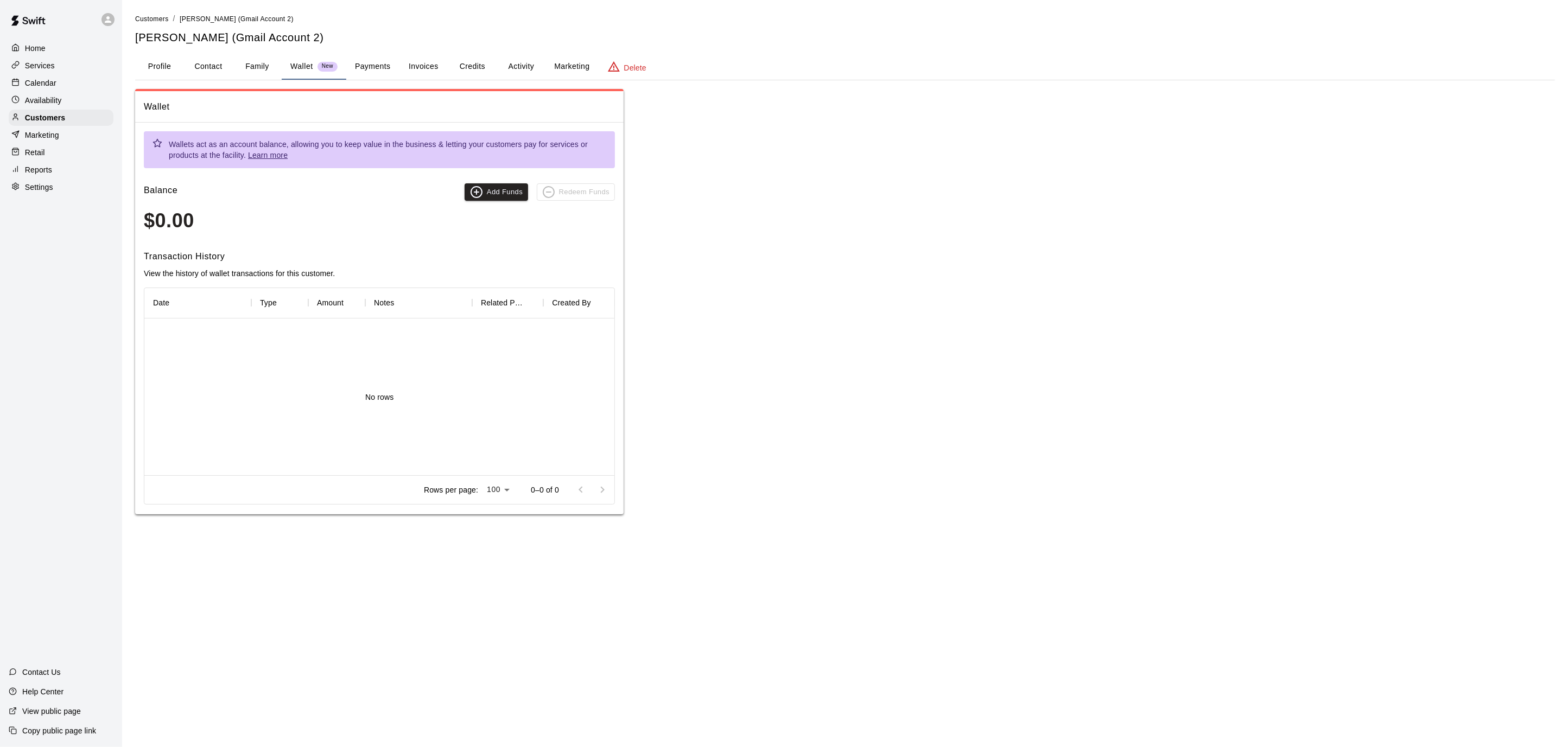
click at [376, 75] on button "Payments" at bounding box center [372, 67] width 52 height 26
